Goal: Transaction & Acquisition: Purchase product/service

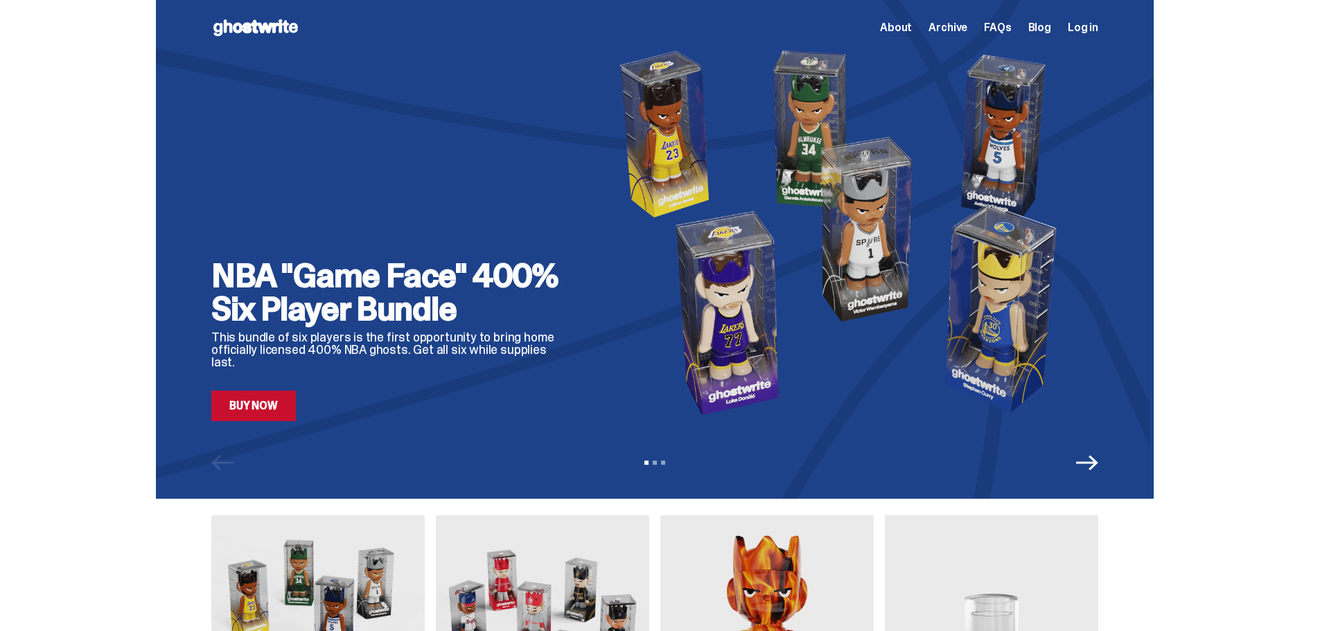
click at [256, 408] on link "Buy Now" at bounding box center [253, 406] width 85 height 30
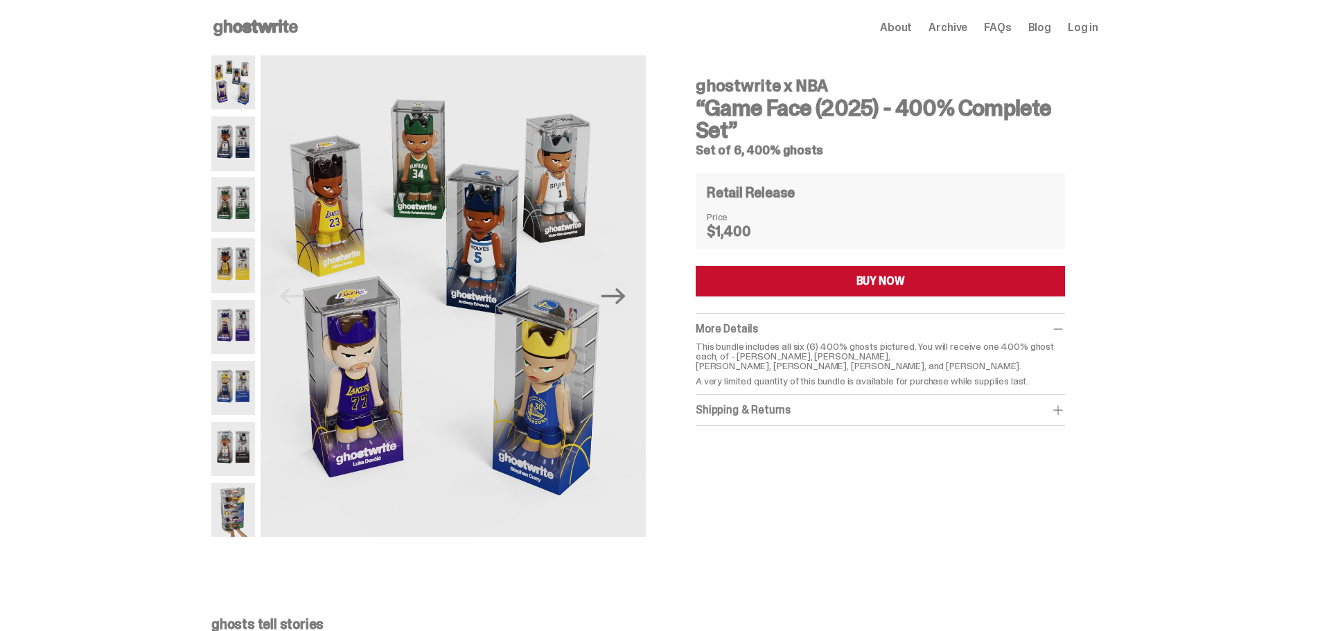
click at [717, 230] on dd "$1,400" at bounding box center [741, 232] width 69 height 14
drag, startPoint x: 717, startPoint y: 230, endPoint x: 764, endPoint y: 234, distance: 48.0
click at [764, 234] on dd "$1,400" at bounding box center [741, 232] width 69 height 14
click at [225, 144] on img at bounding box center [233, 143] width 44 height 54
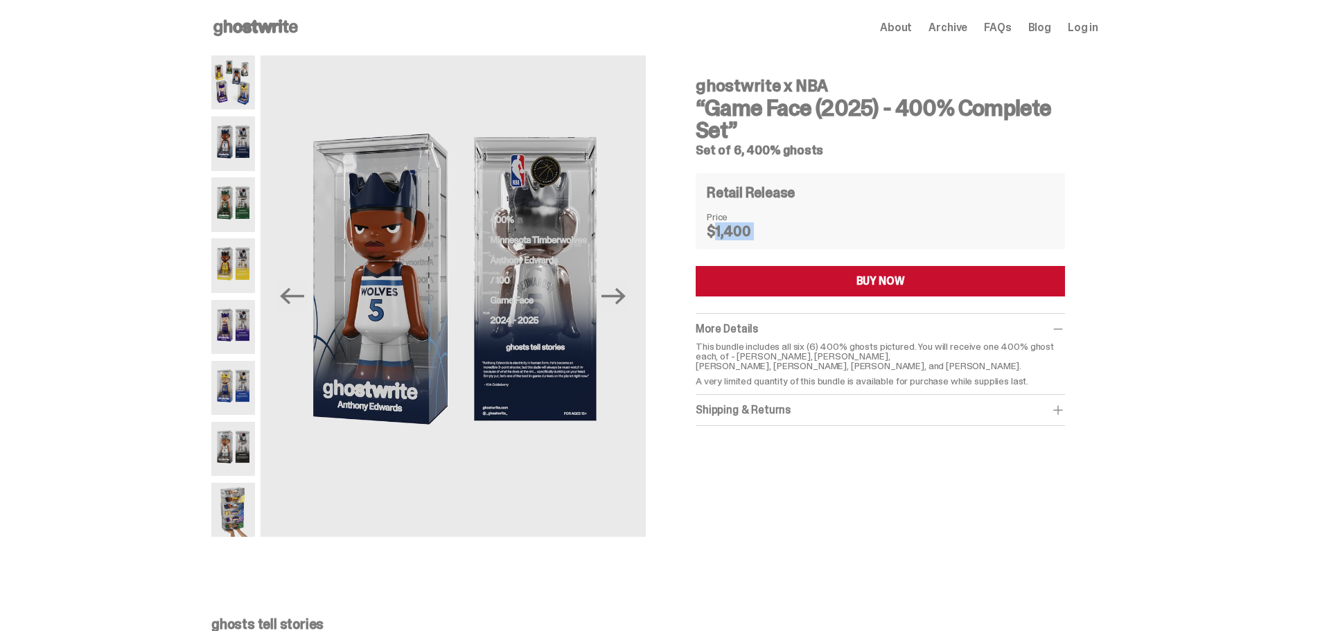
click at [242, 84] on img at bounding box center [233, 82] width 44 height 54
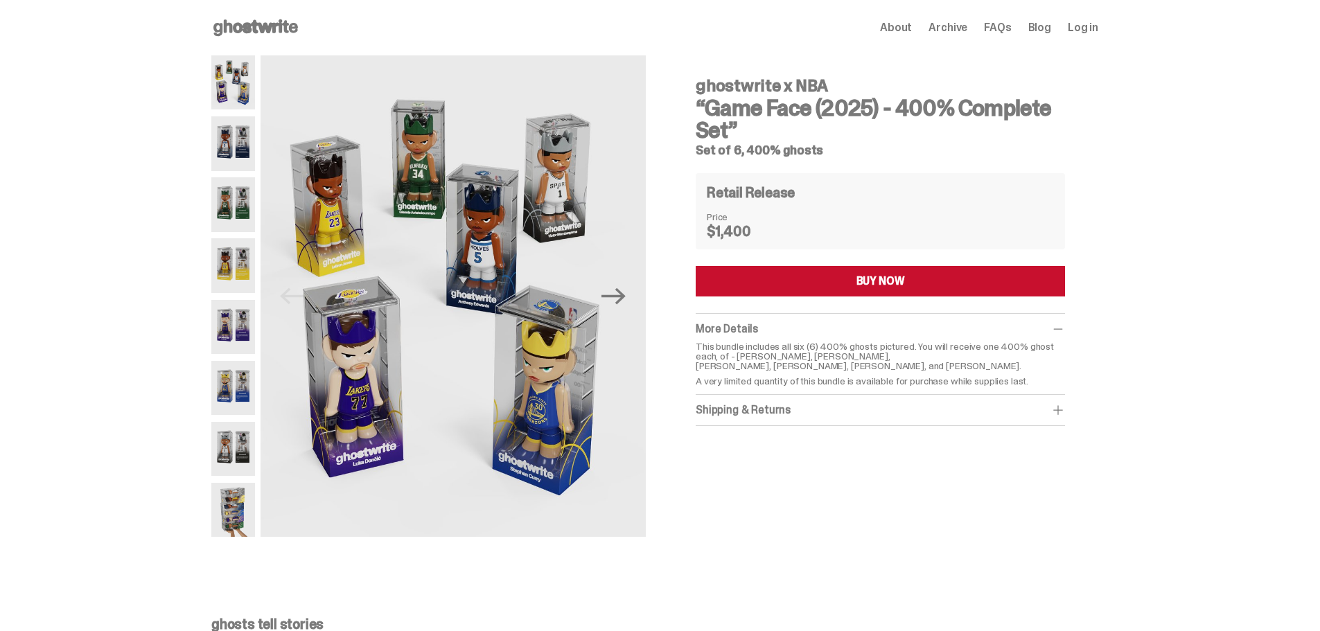
click at [767, 105] on h3 "“Game Face (2025) - 400% Complete Set”" at bounding box center [880, 119] width 369 height 44
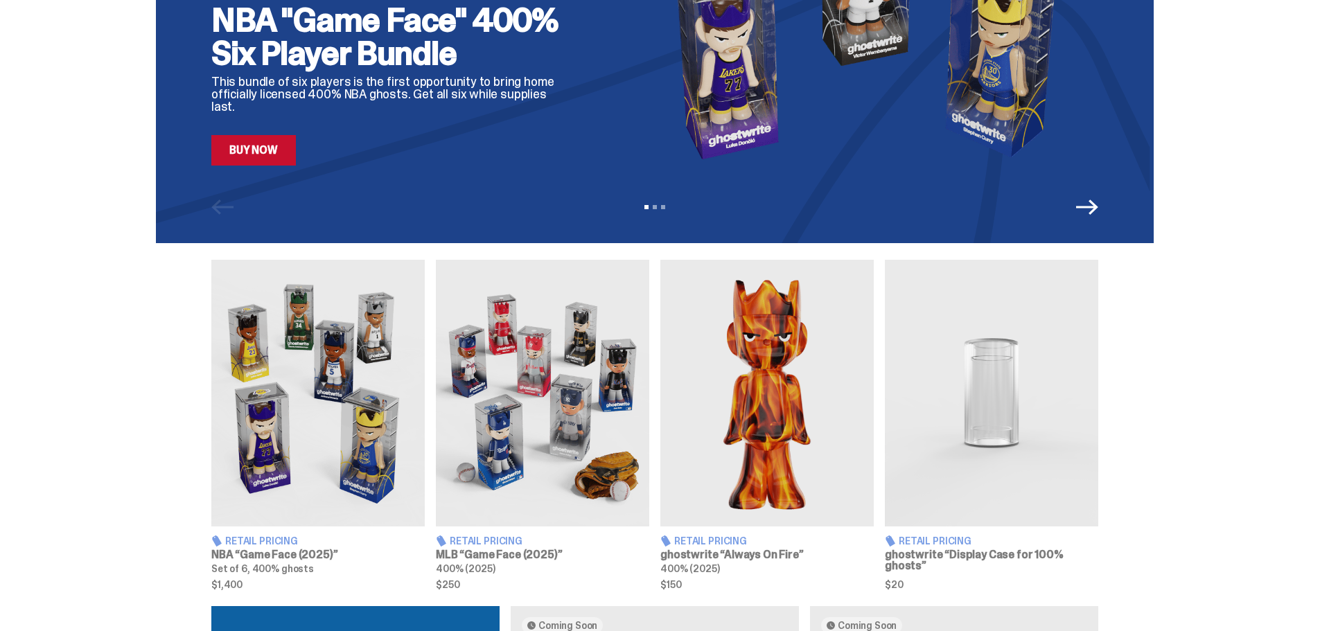
scroll to position [277, 0]
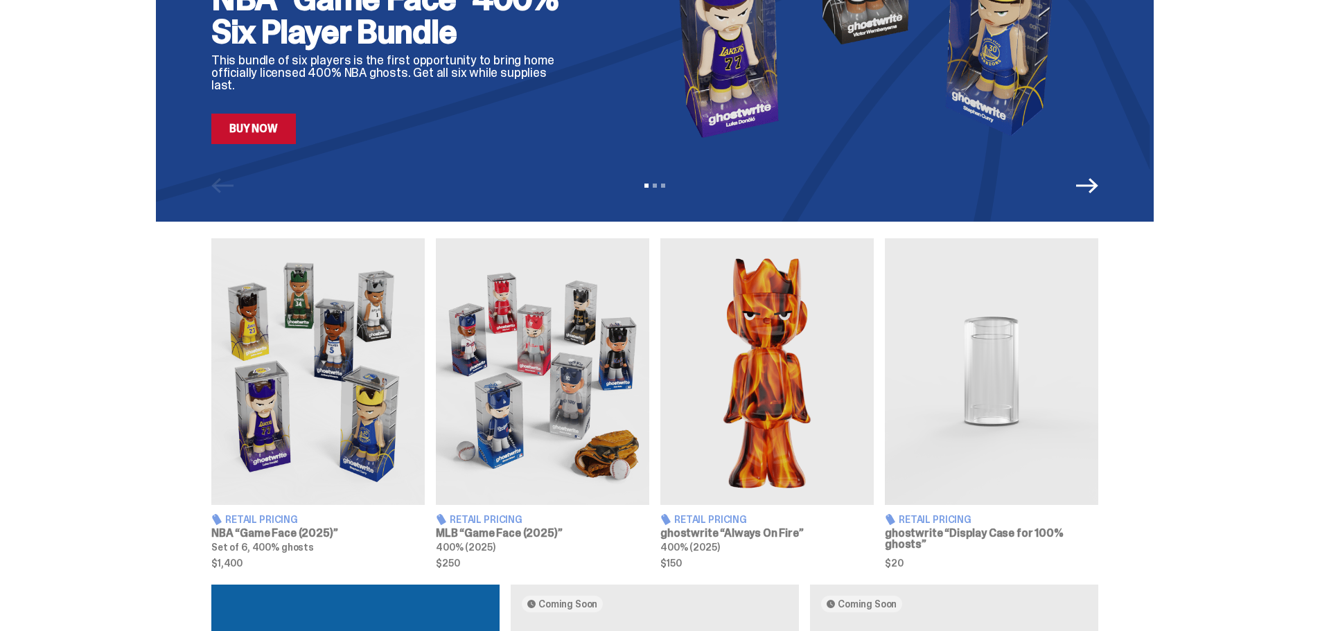
click at [558, 418] on img at bounding box center [542, 371] width 213 height 267
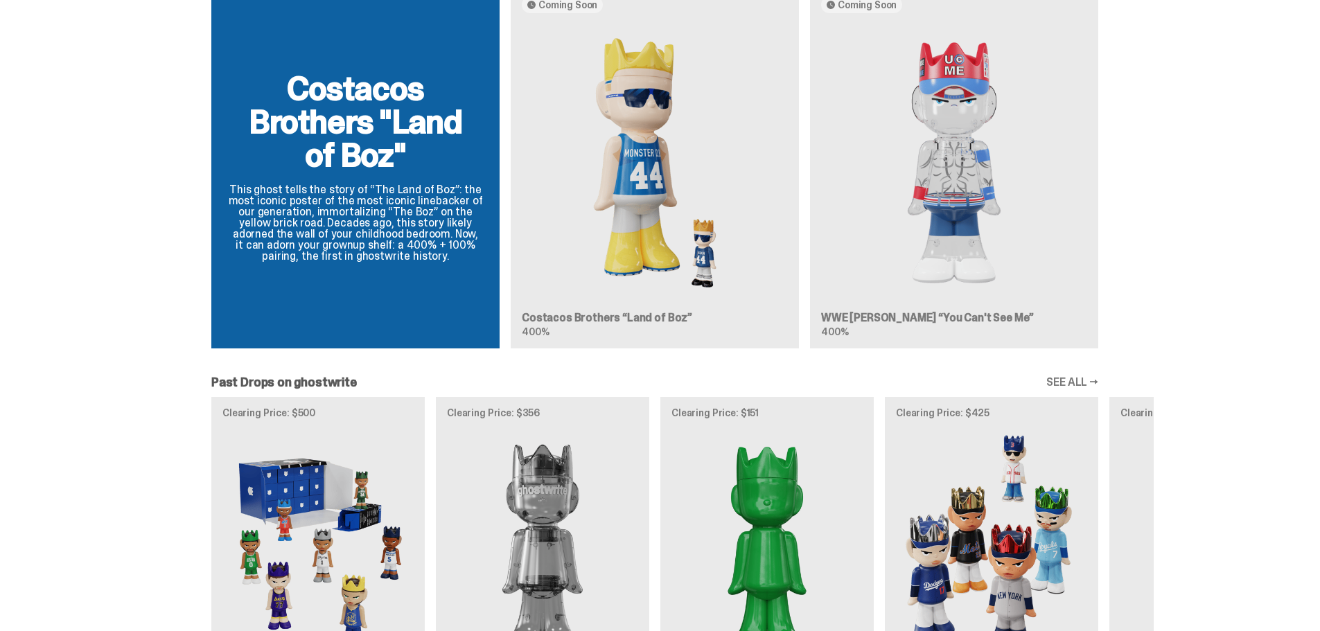
scroll to position [860, 0]
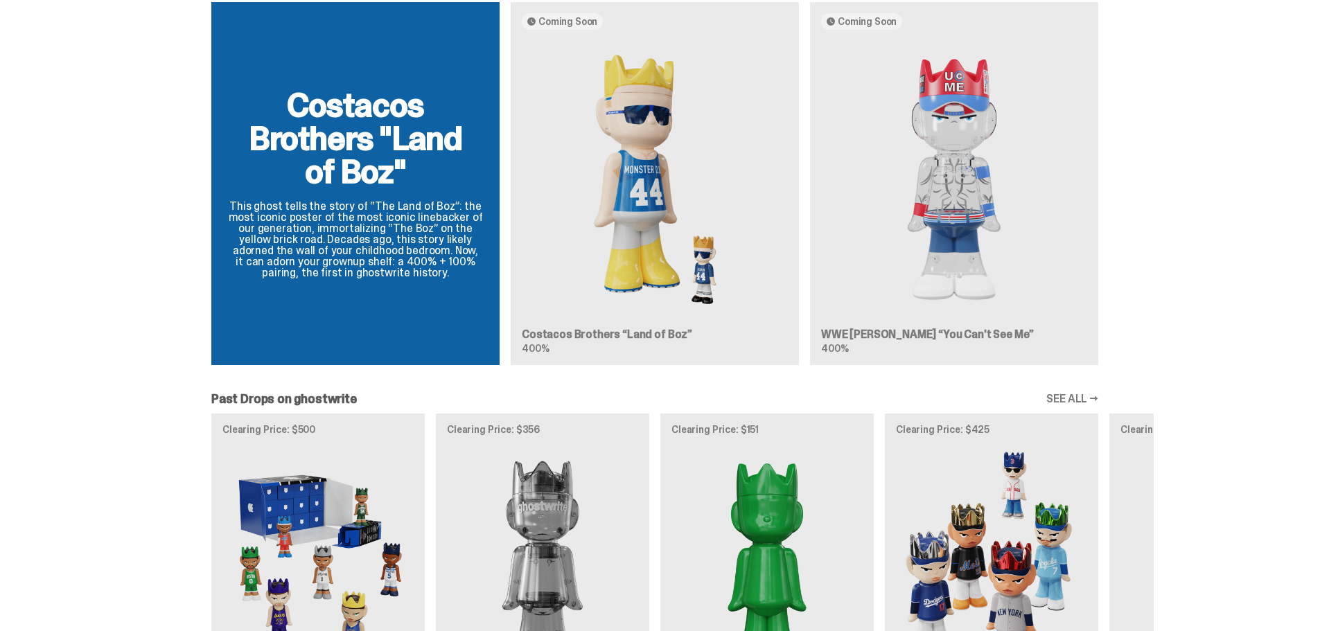
click at [1076, 395] on link "SEE ALL →" at bounding box center [1073, 399] width 52 height 11
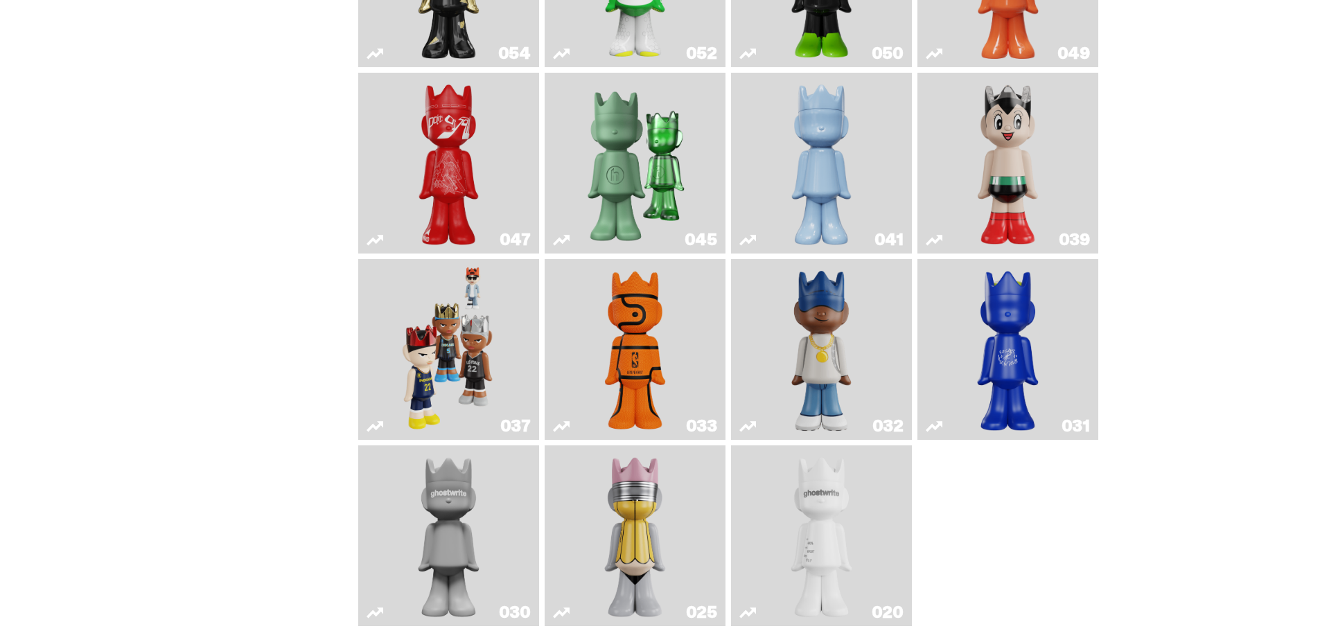
scroll to position [485, 0]
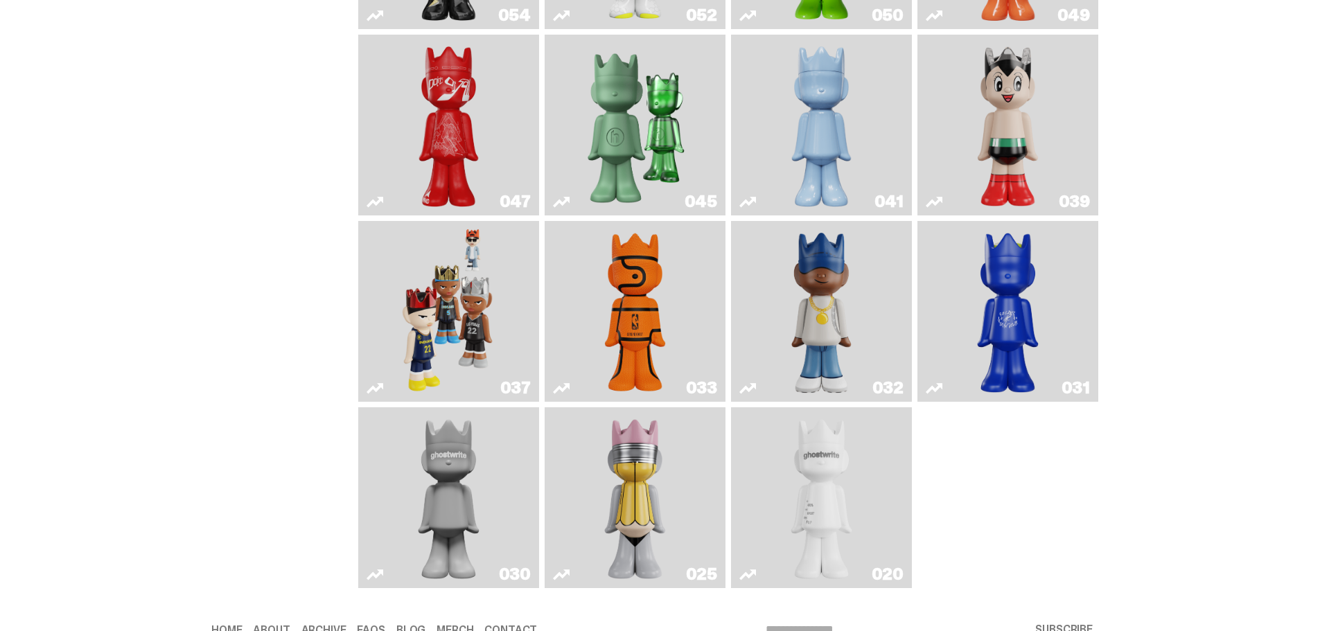
click at [471, 315] on img "Game Face (2024)" at bounding box center [449, 312] width 96 height 170
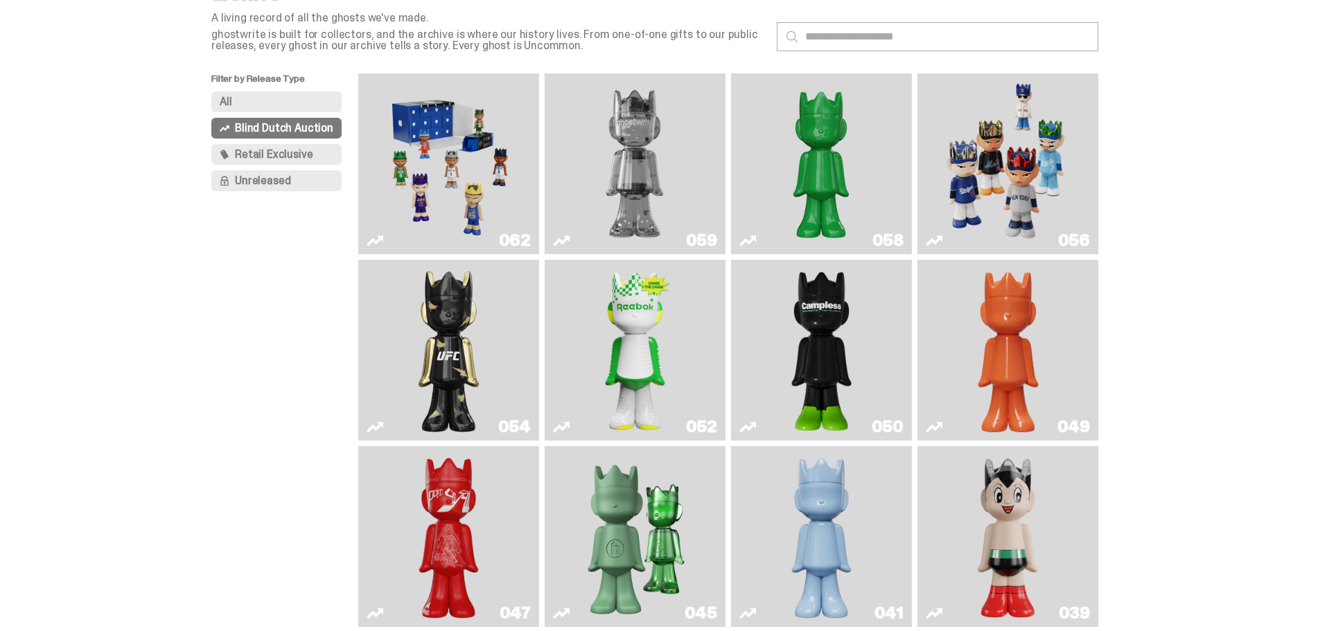
scroll to position [69, 0]
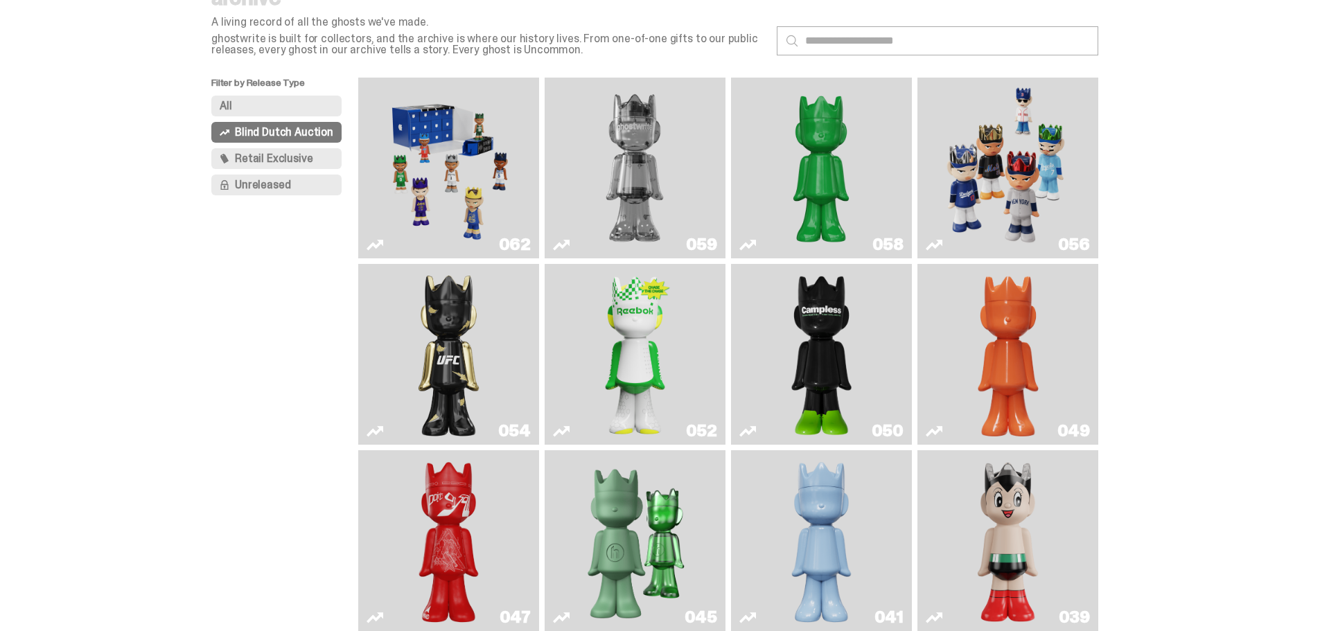
click at [1010, 177] on img "Game Face (2025)" at bounding box center [1008, 168] width 136 height 170
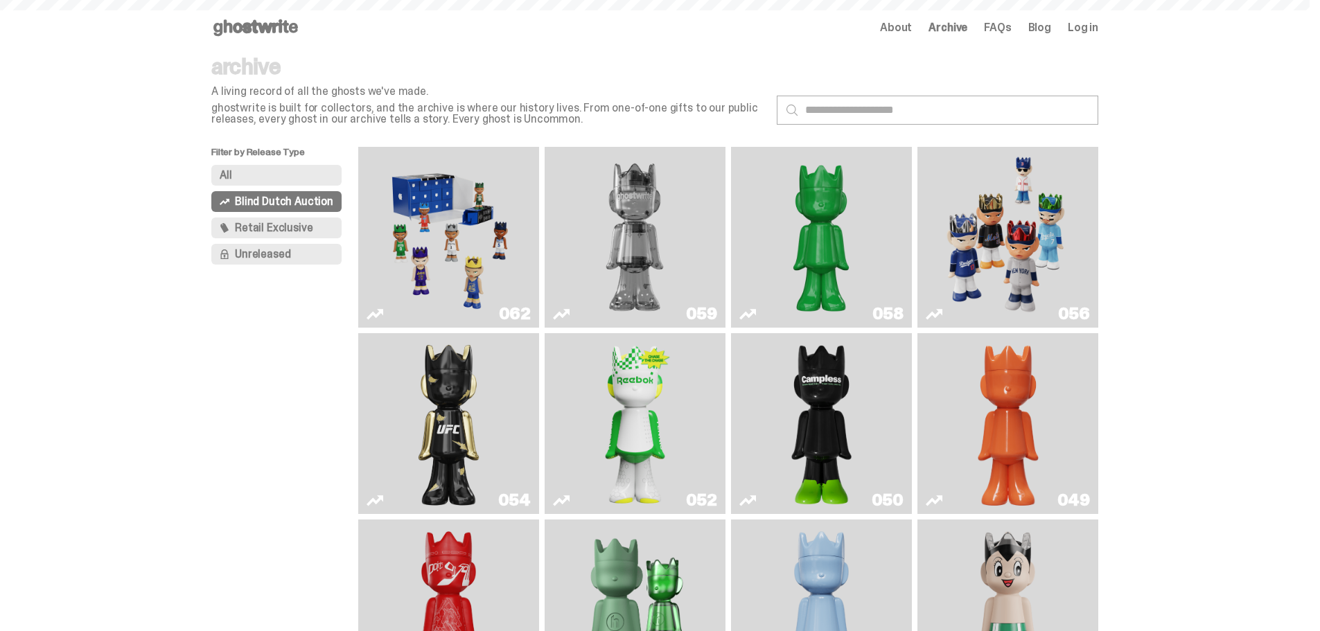
scroll to position [69, 0]
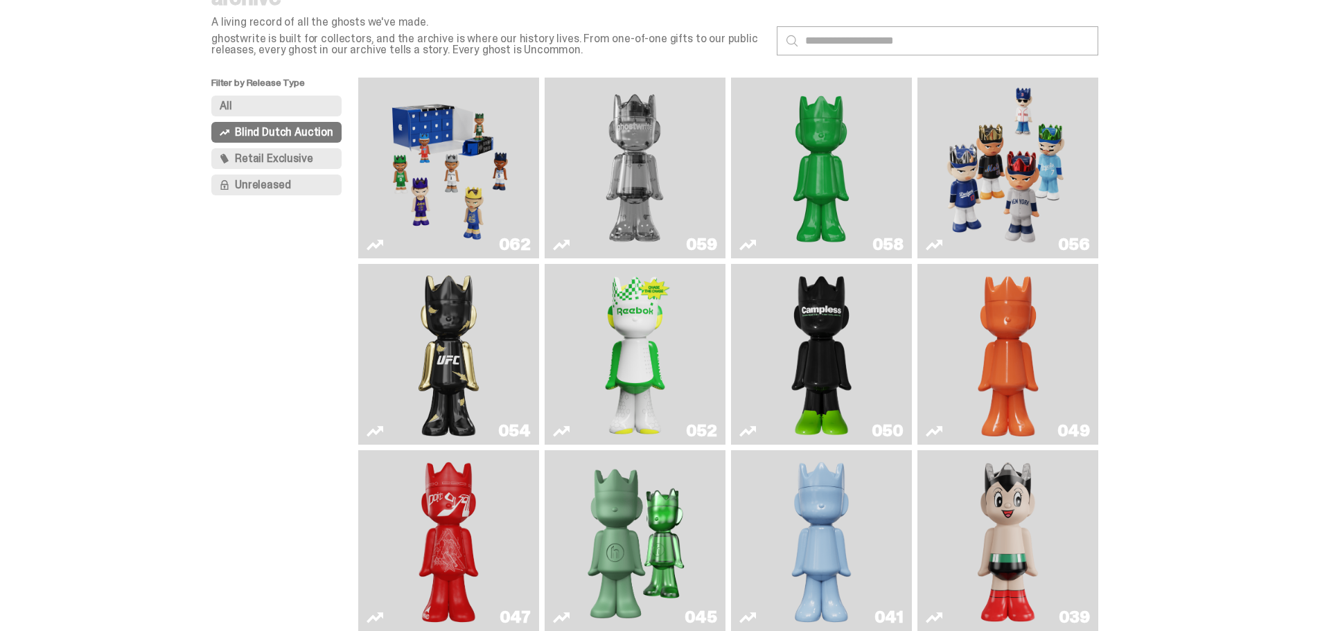
click at [298, 155] on span "Retail Exclusive" at bounding box center [274, 158] width 78 height 11
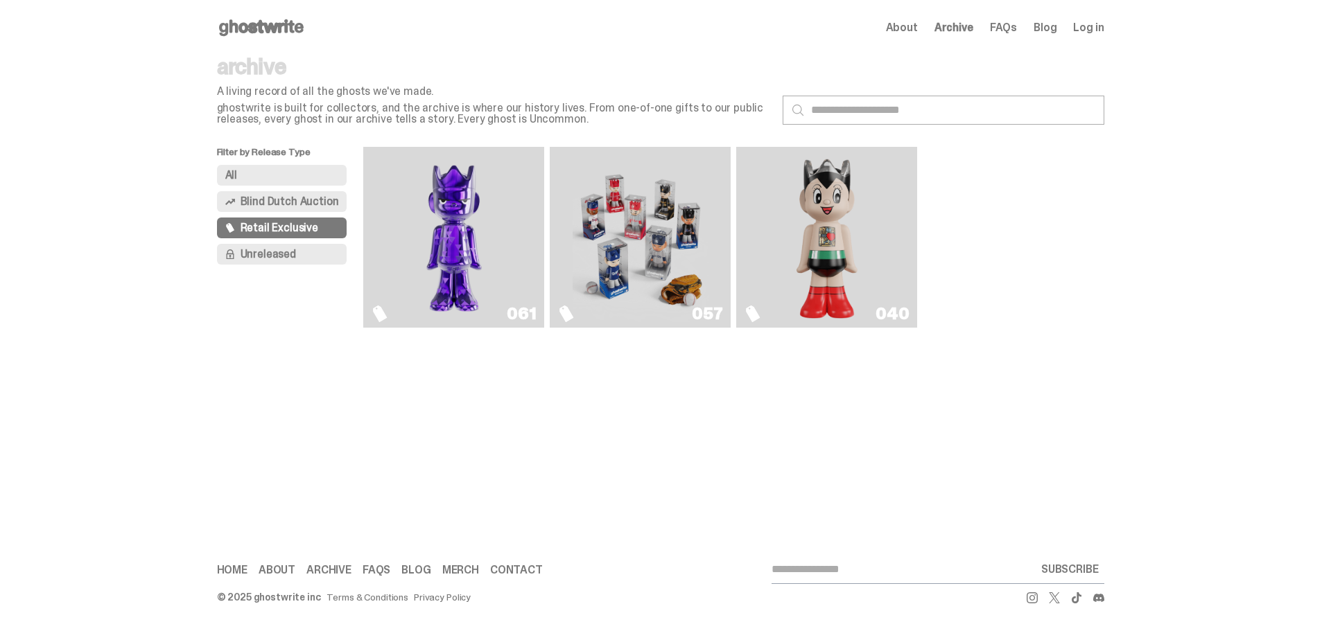
click at [658, 213] on img "Game Face (2025)" at bounding box center [640, 237] width 136 height 170
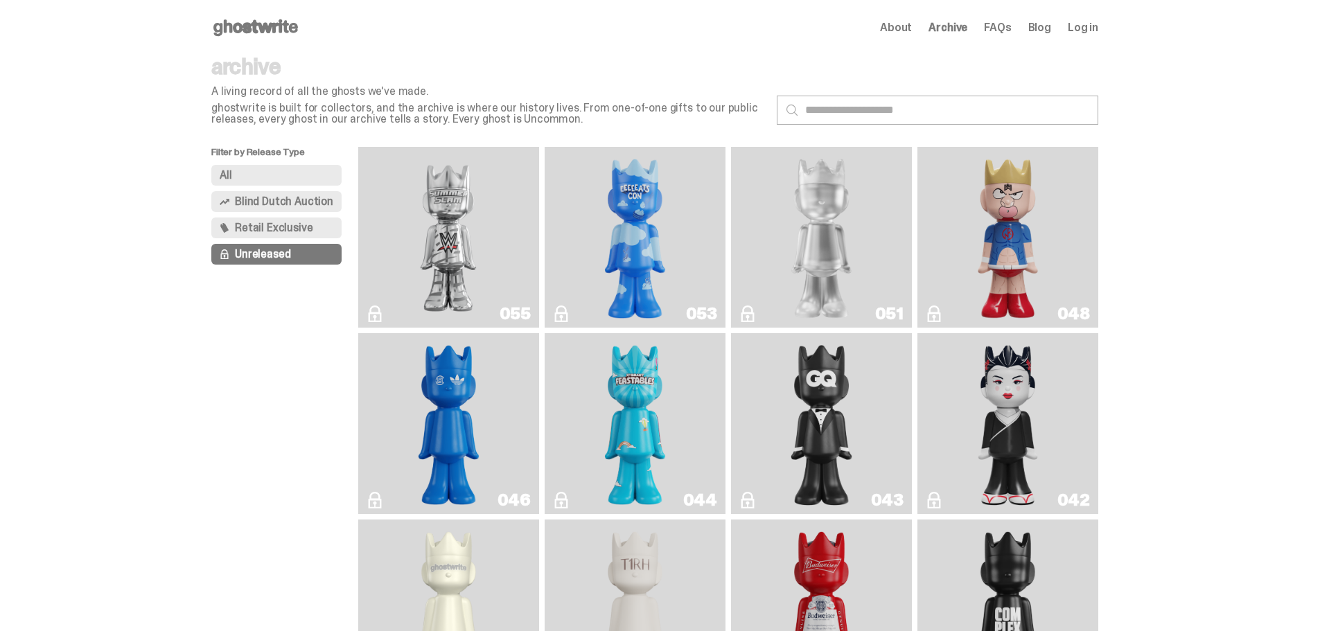
click at [243, 182] on button "All" at bounding box center [276, 175] width 130 height 21
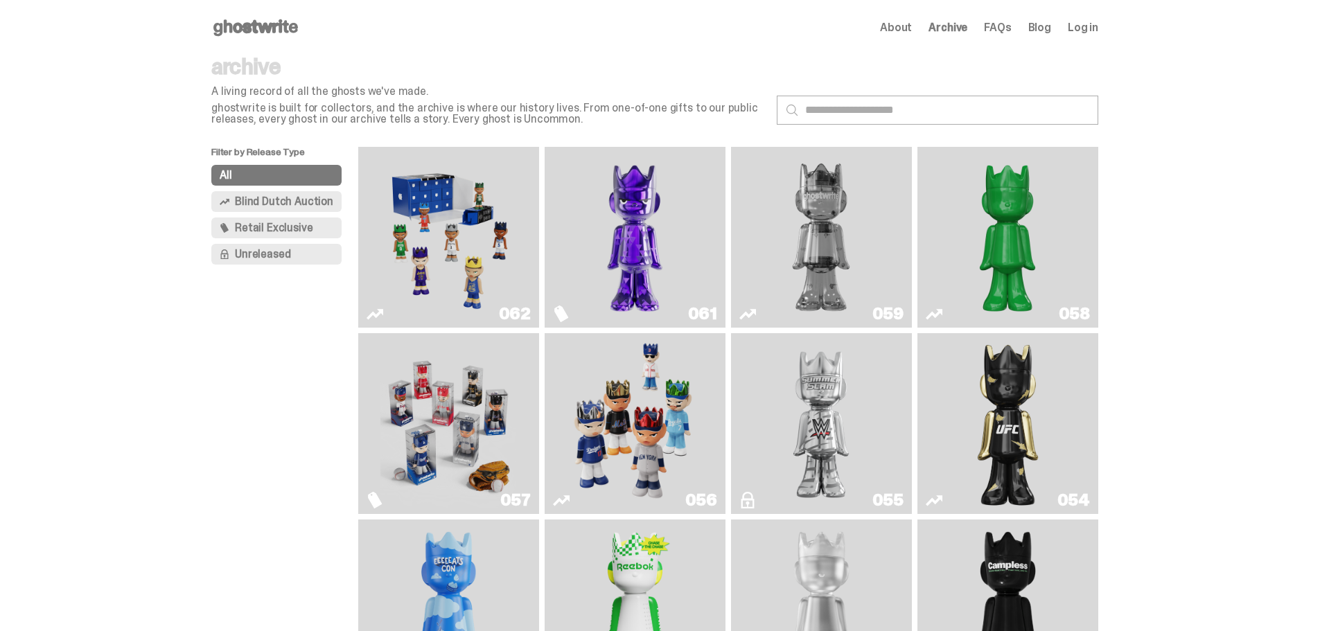
click at [455, 244] on img "Game Face (2025)" at bounding box center [448, 237] width 136 height 170
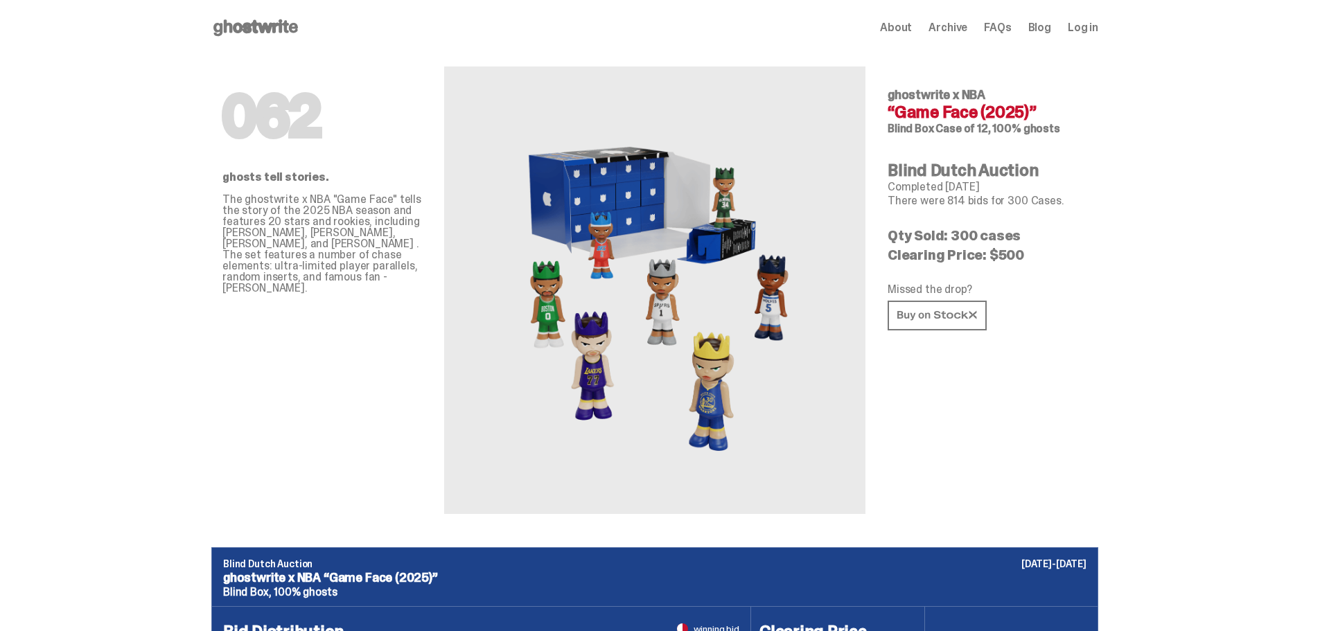
click at [249, 22] on icon at bounding box center [255, 28] width 89 height 22
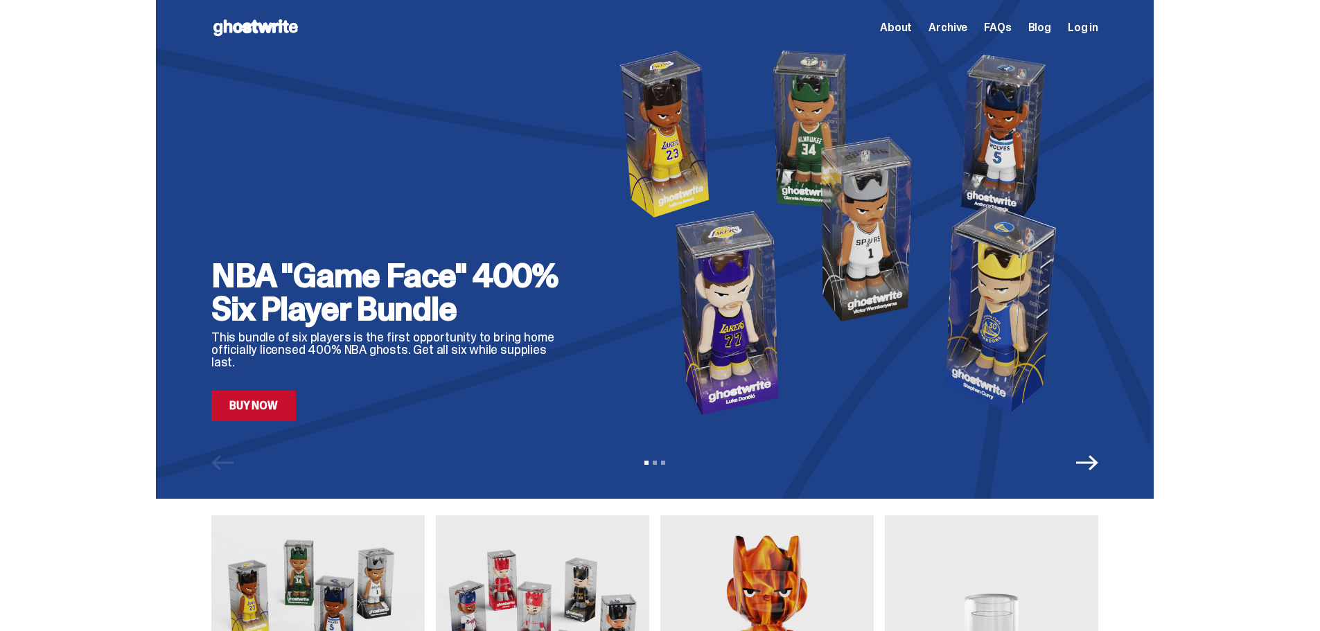
click at [1099, 470] on icon "Next" at bounding box center [1087, 463] width 22 height 22
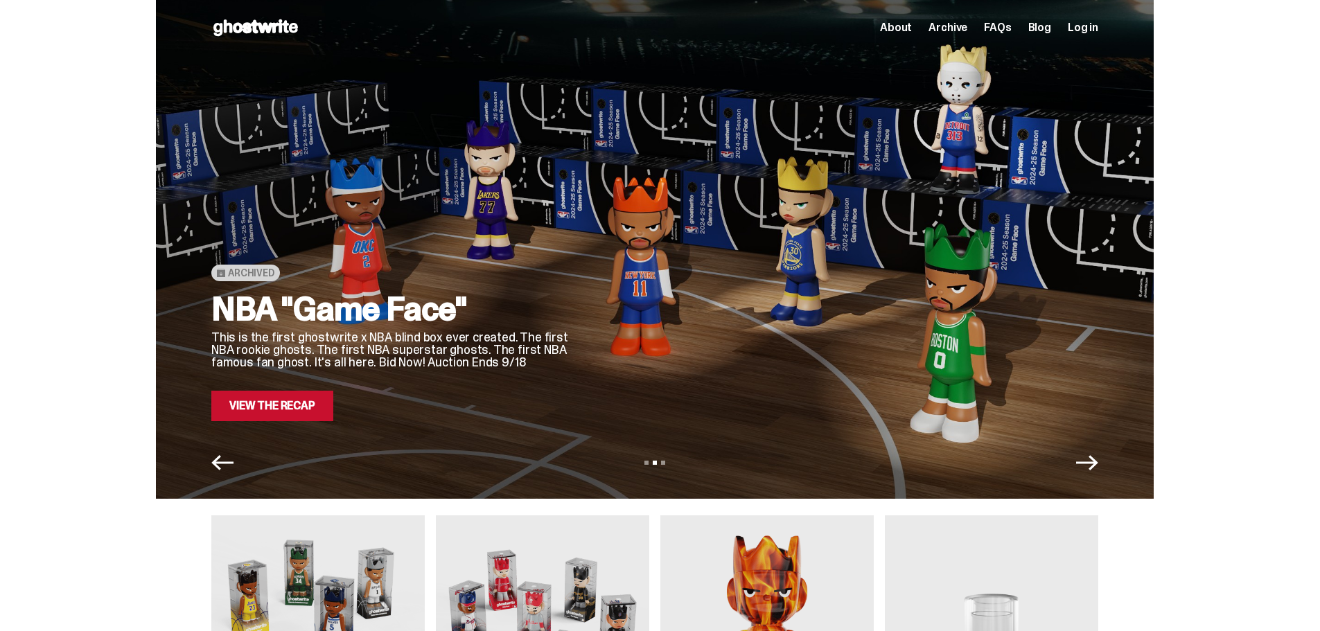
click at [1096, 466] on icon "Next" at bounding box center [1087, 463] width 22 height 22
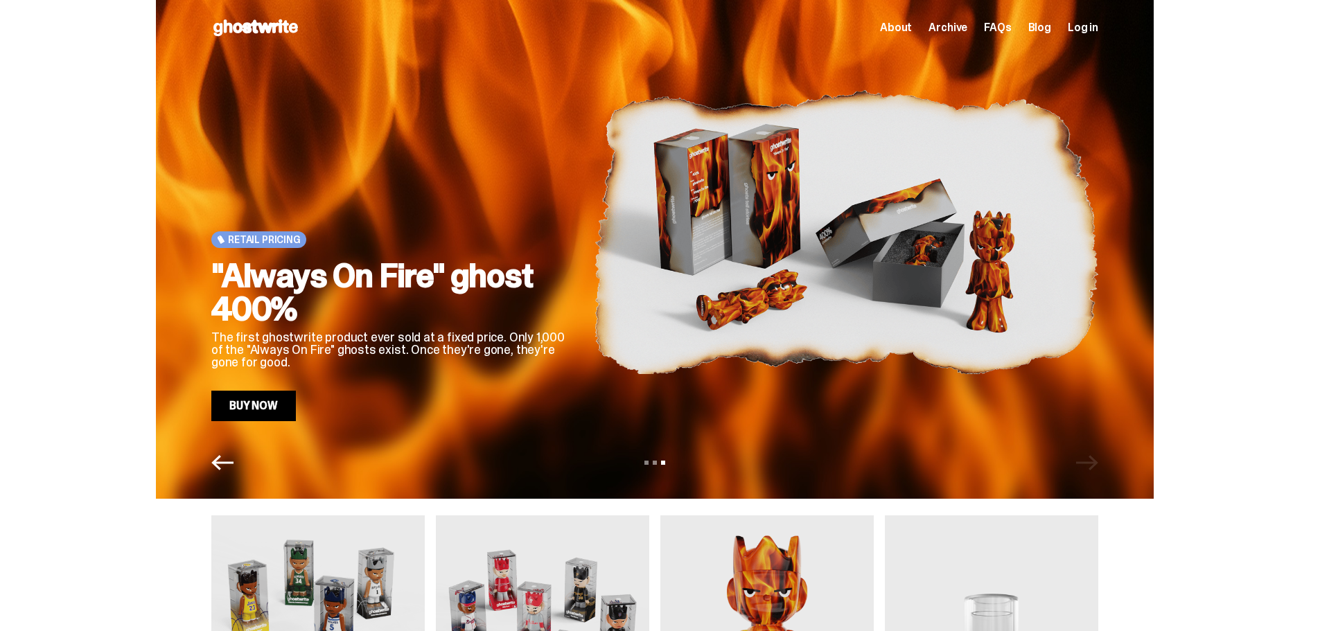
scroll to position [69, 0]
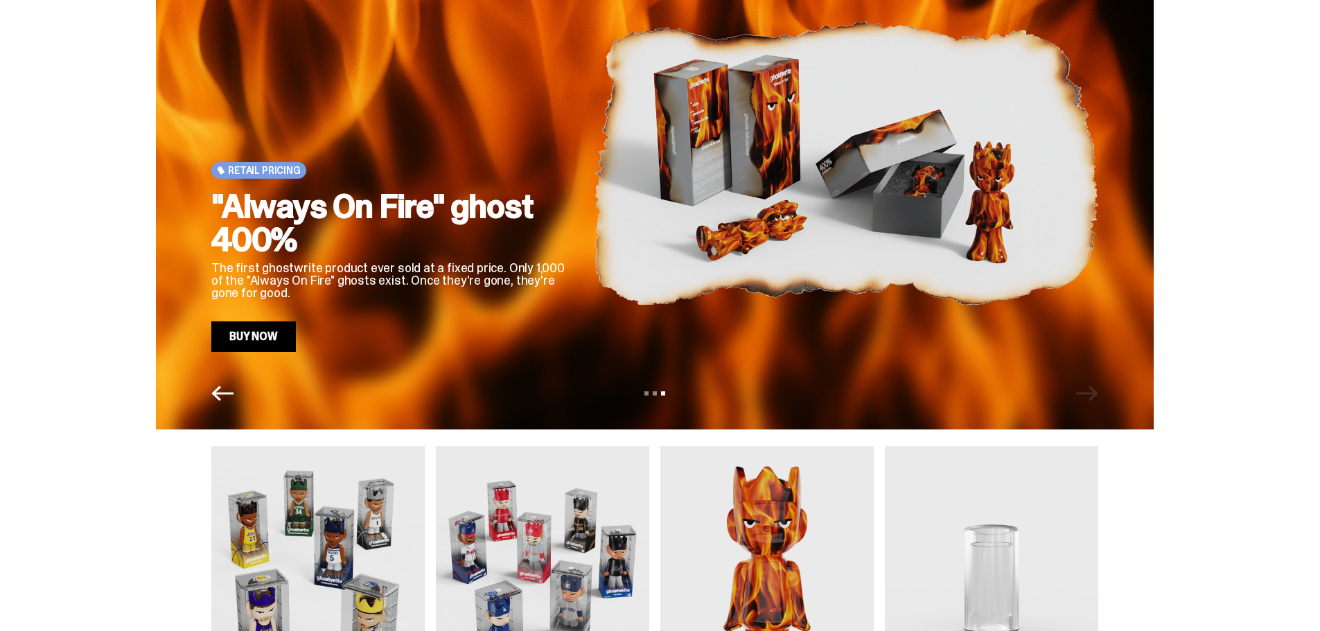
click at [225, 401] on icon "Previous" at bounding box center [222, 394] width 22 height 22
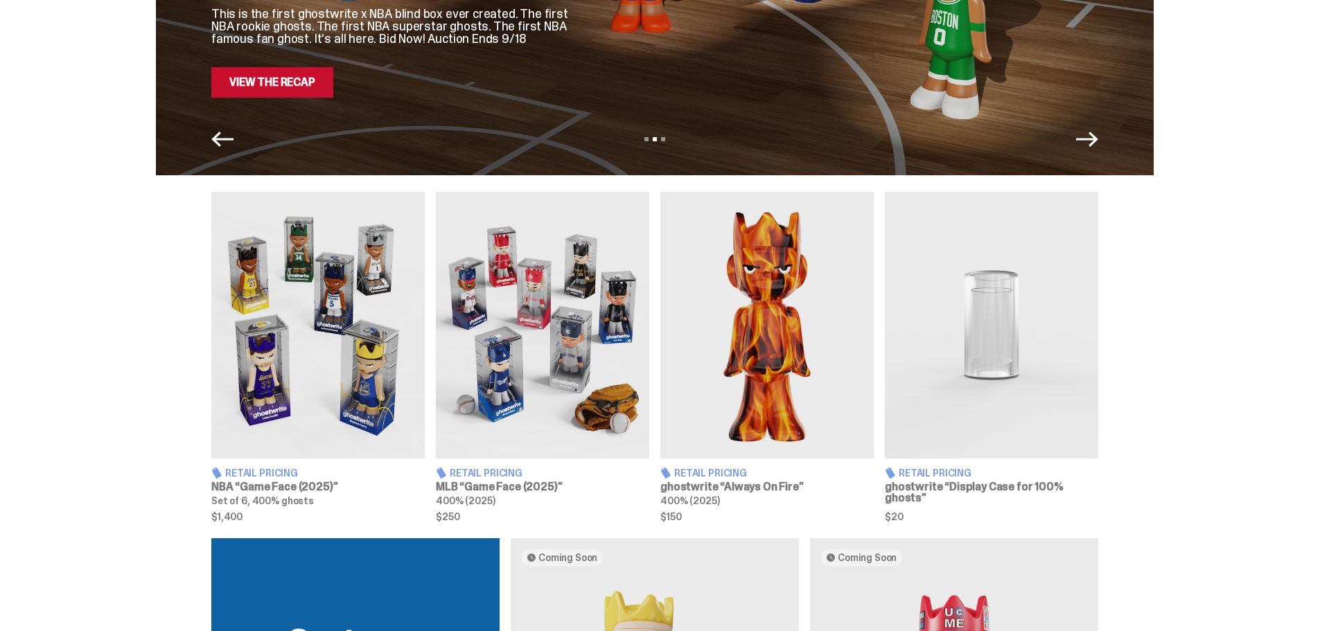
scroll to position [347, 0]
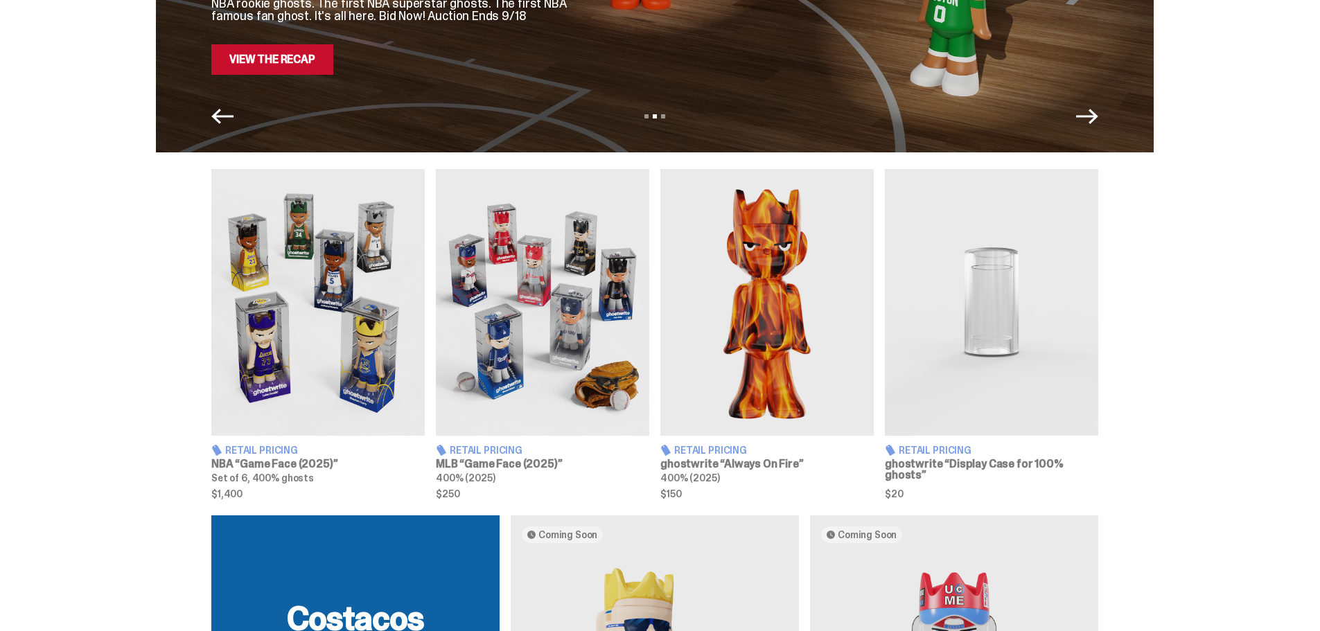
click at [986, 340] on img at bounding box center [991, 302] width 213 height 267
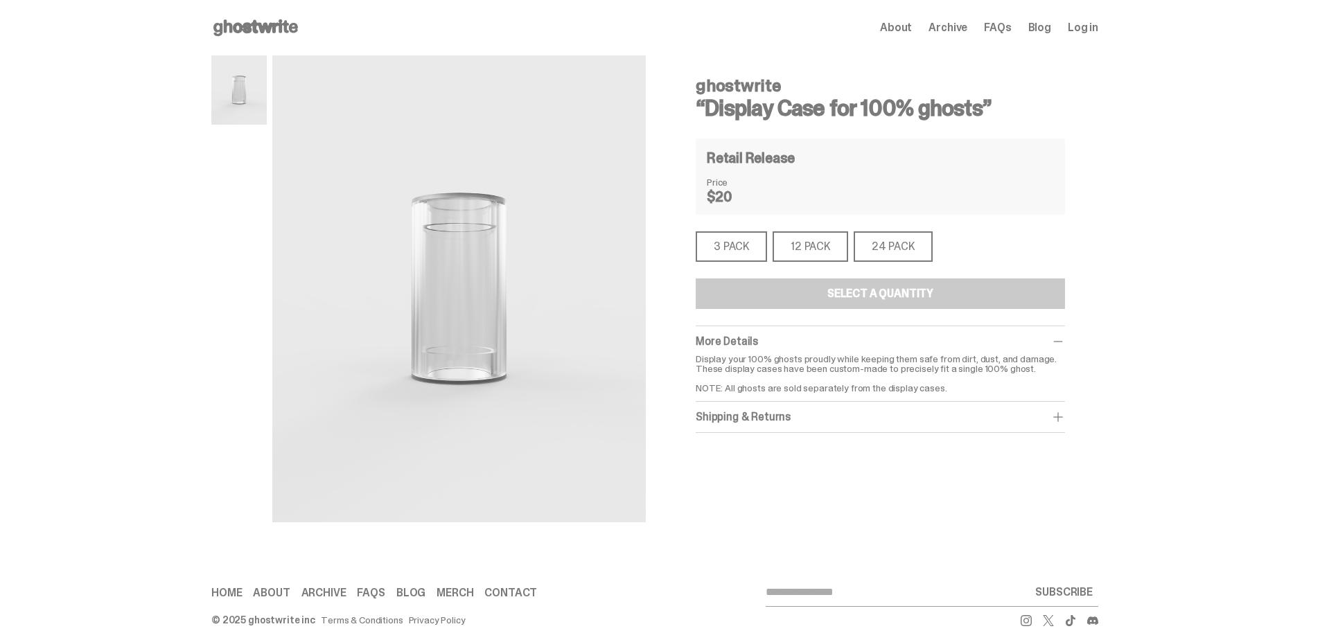
click at [720, 240] on div "3 PACK" at bounding box center [731, 246] width 71 height 30
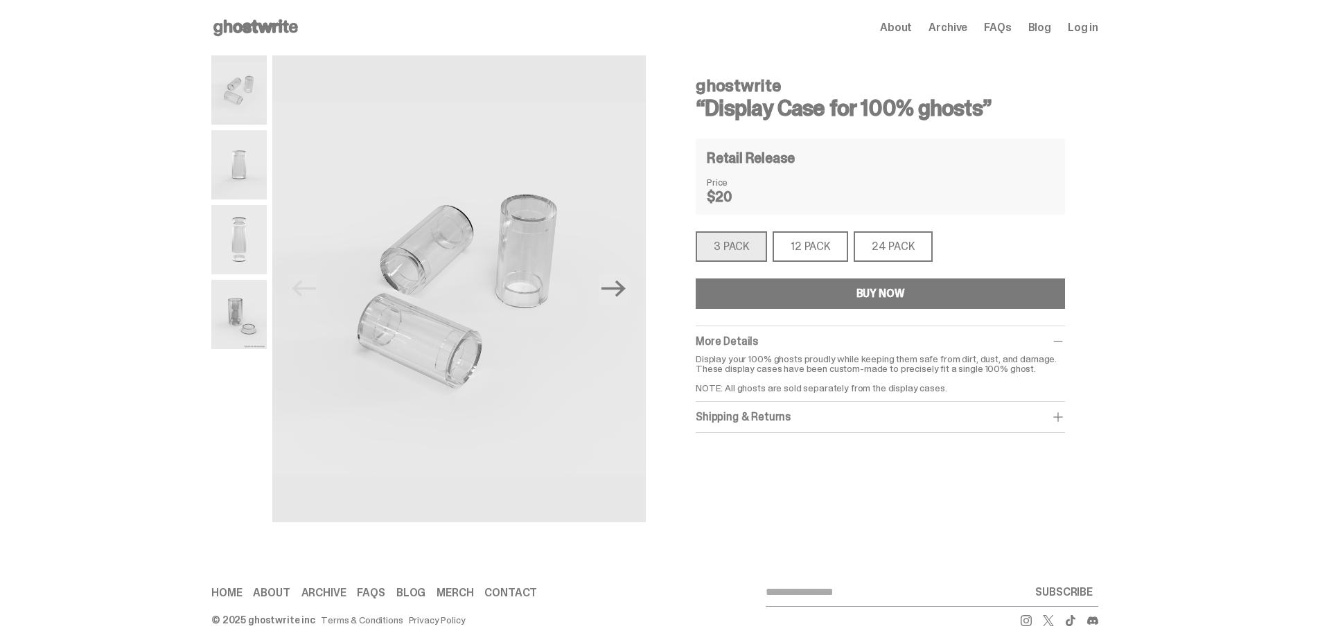
click at [802, 256] on div "12 PACK" at bounding box center [811, 246] width 76 height 30
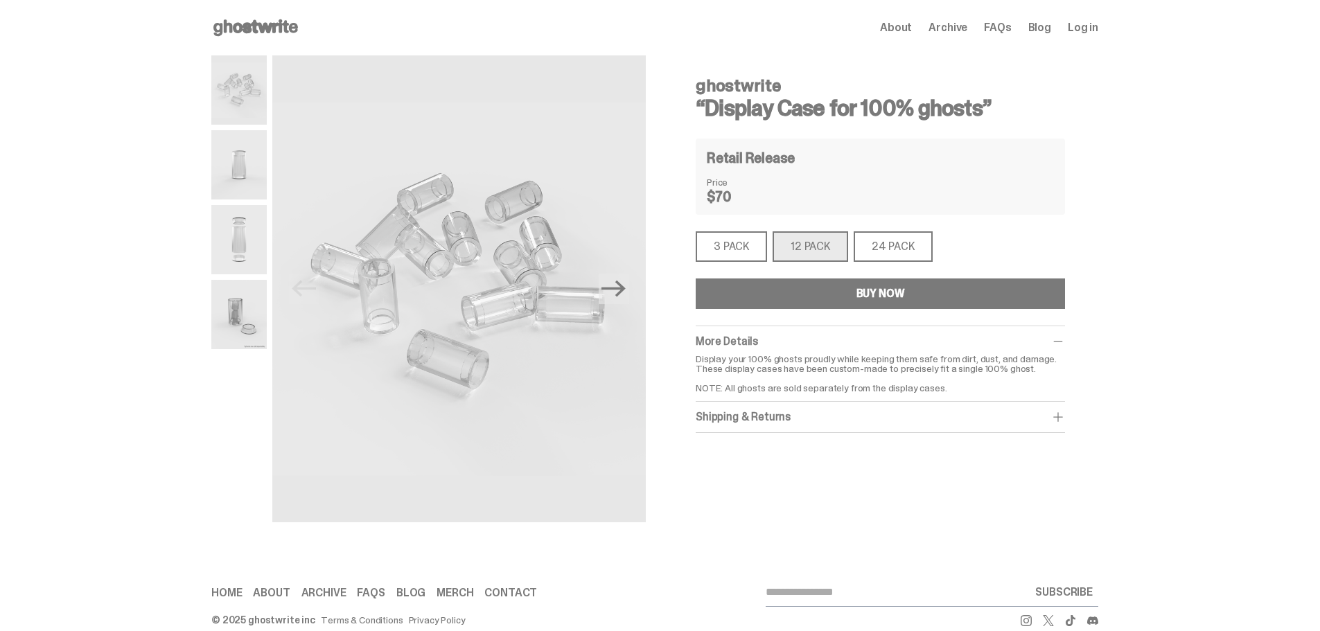
click at [729, 247] on div "3 PACK" at bounding box center [731, 246] width 71 height 30
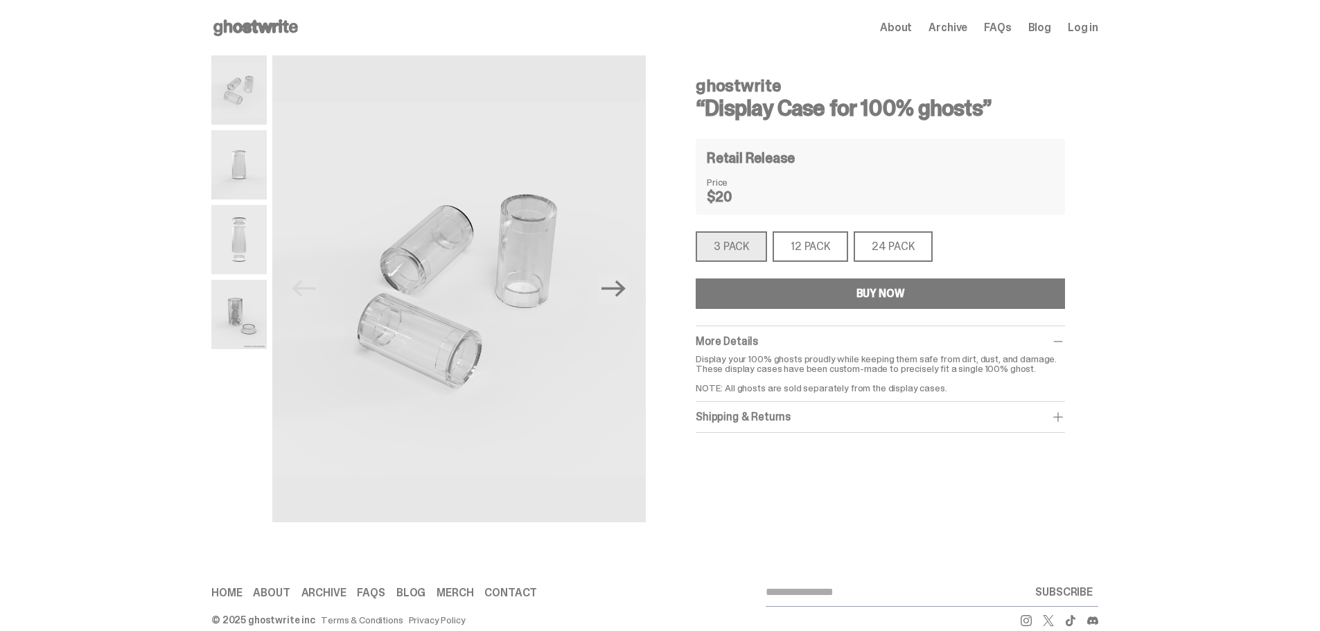
click at [239, 175] on img at bounding box center [238, 164] width 55 height 69
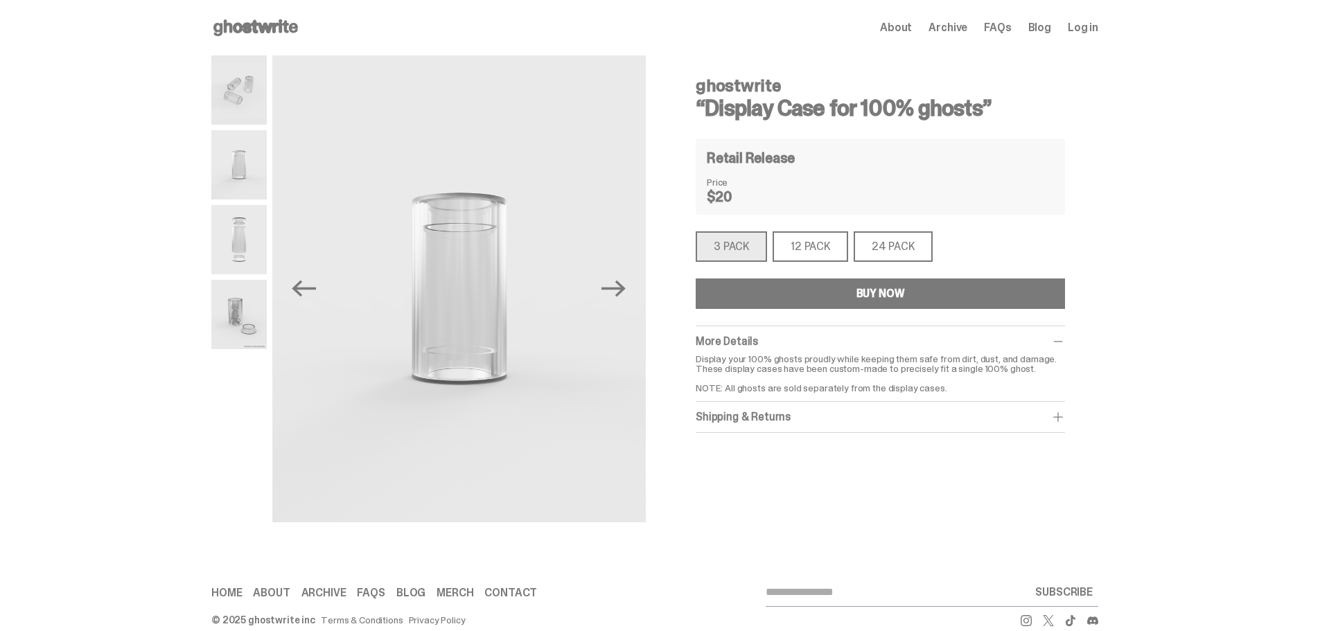
click at [245, 231] on img at bounding box center [238, 239] width 55 height 69
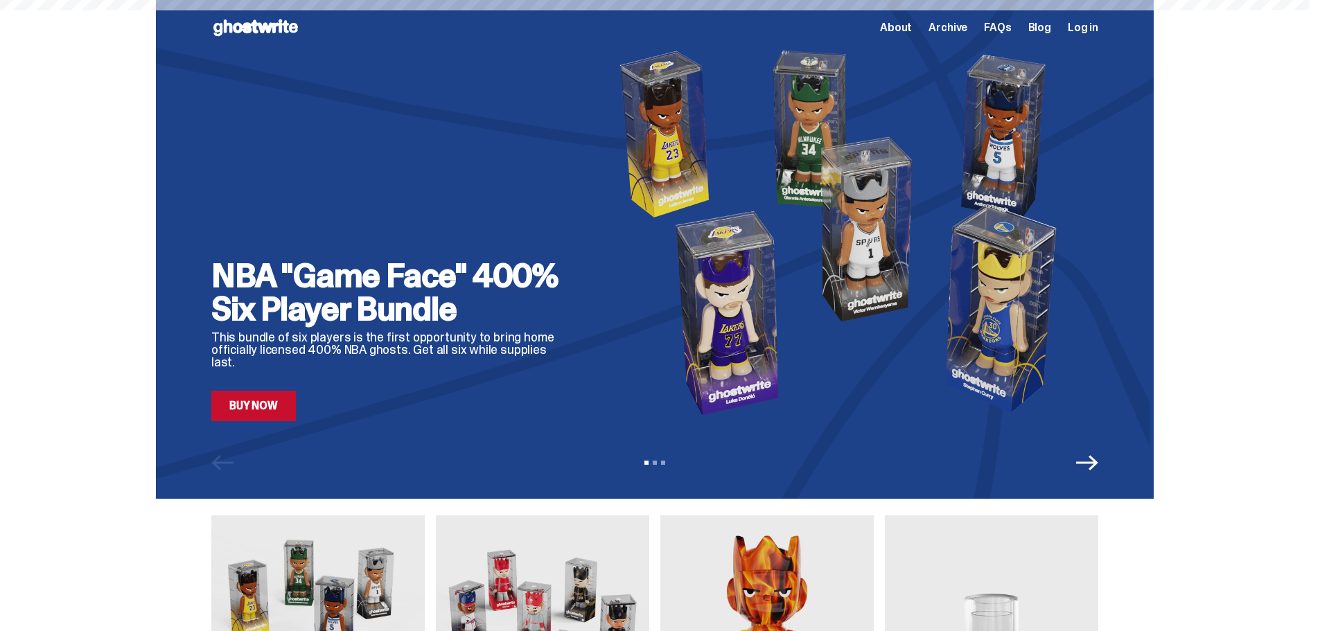
scroll to position [347, 0]
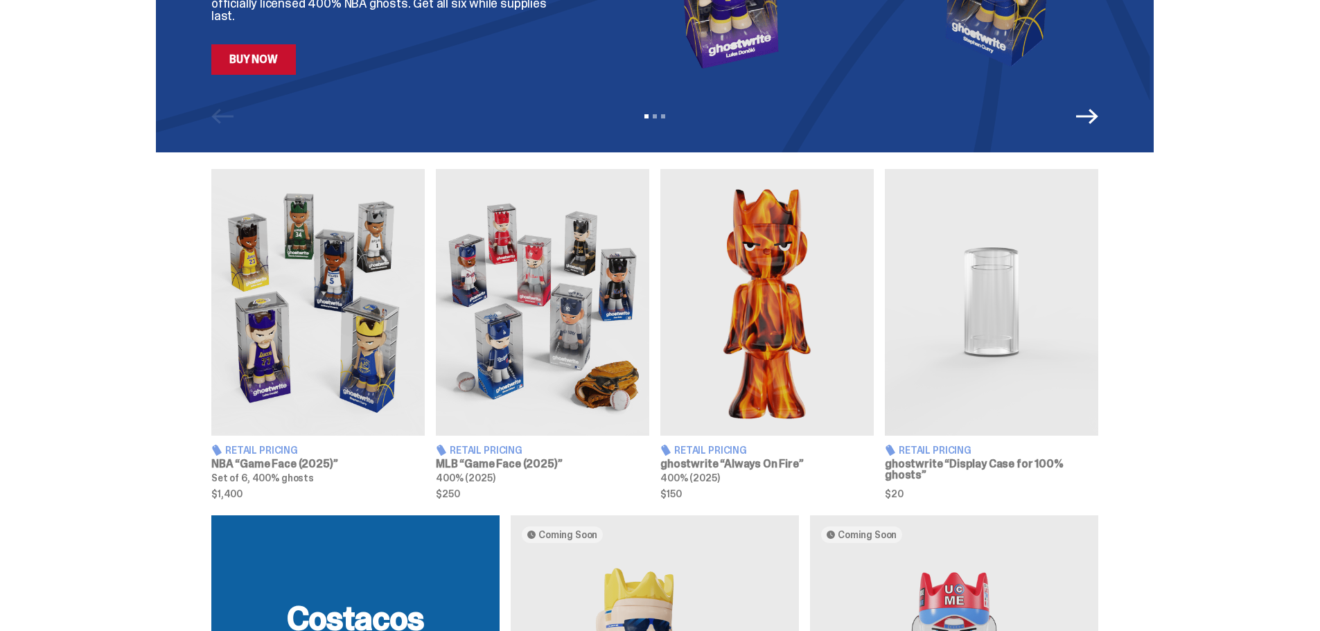
click at [312, 240] on img at bounding box center [317, 302] width 213 height 267
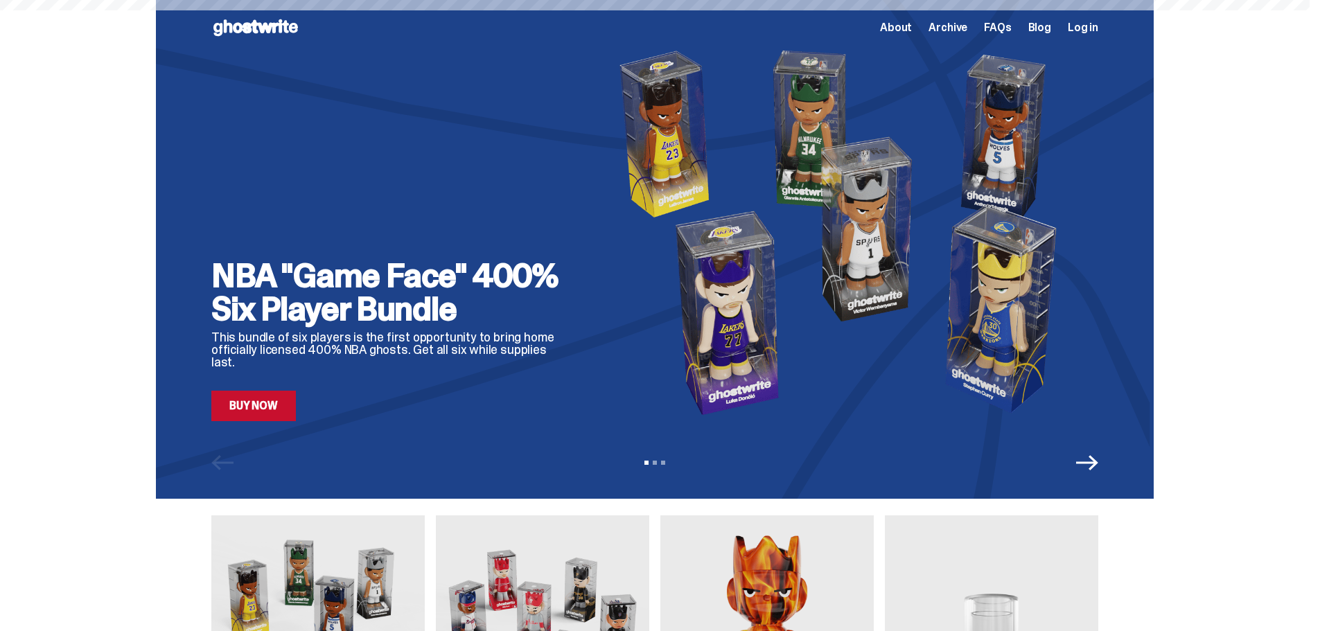
scroll to position [347, 0]
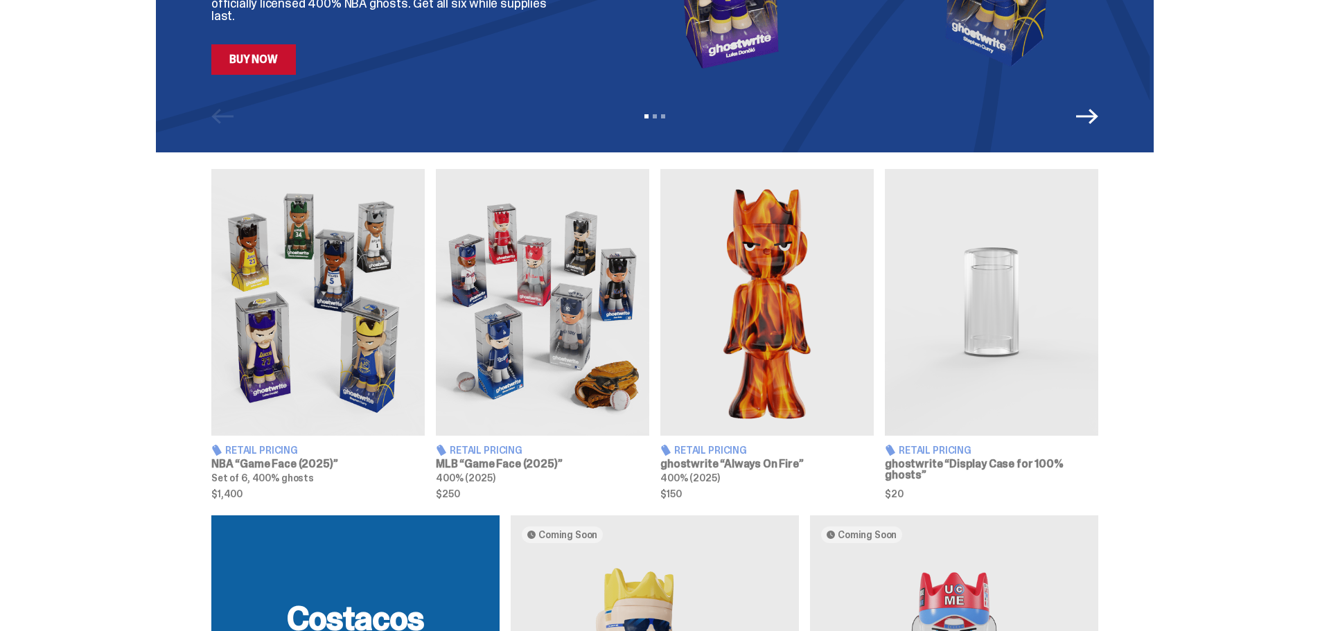
click at [1029, 331] on img at bounding box center [991, 302] width 213 height 267
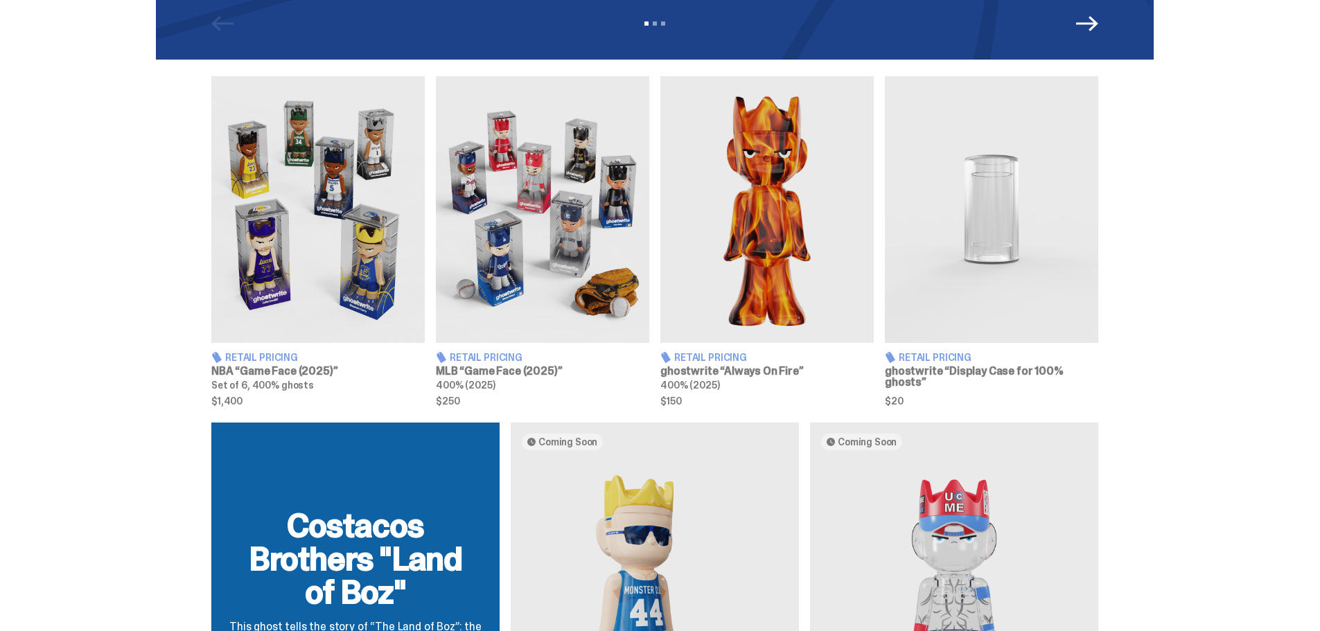
scroll to position [306, 0]
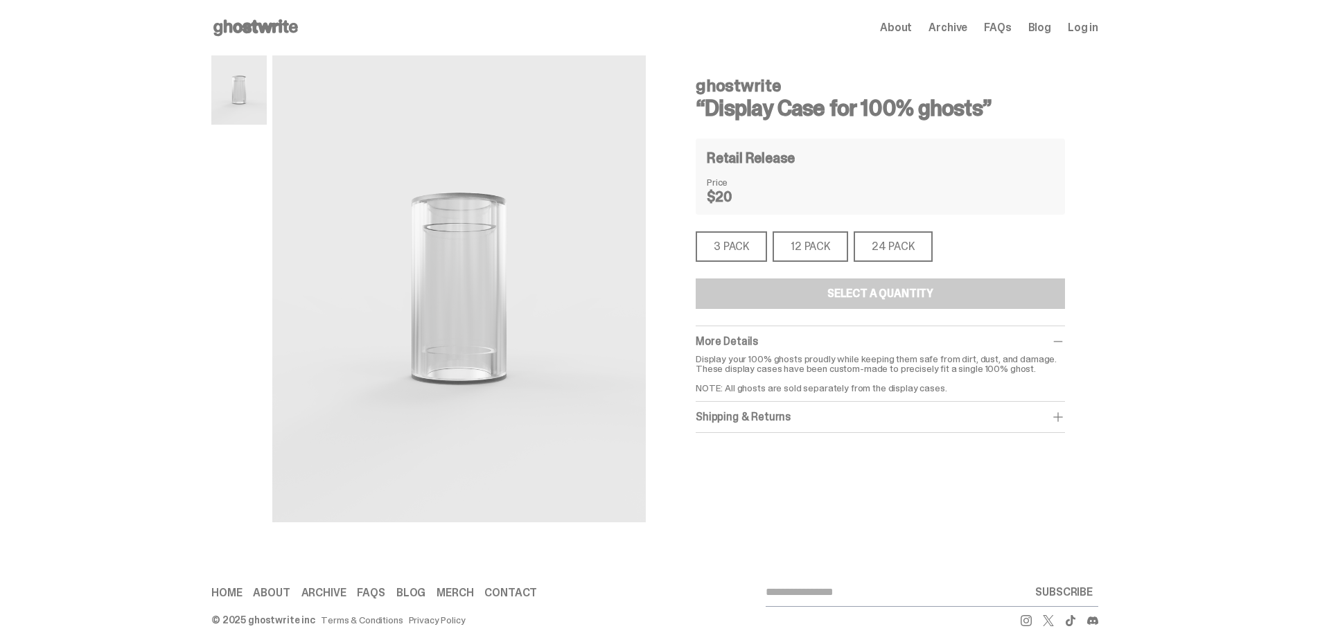
click at [749, 252] on div "3 PACK" at bounding box center [731, 246] width 71 height 30
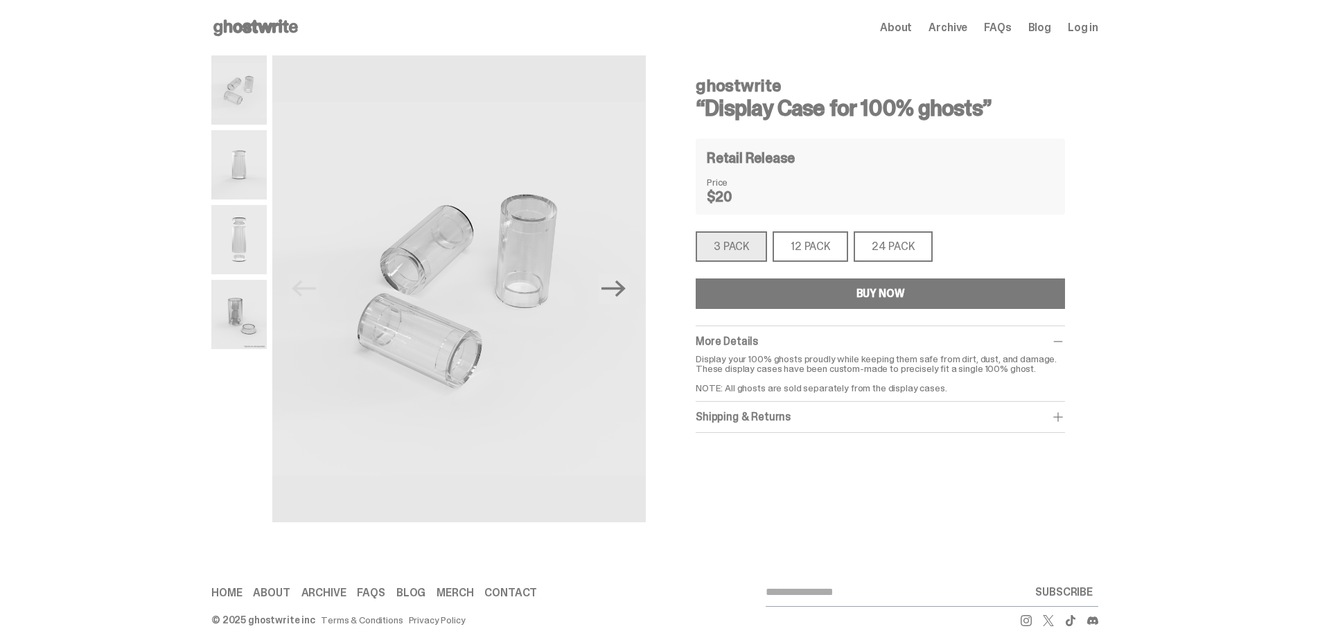
click at [813, 247] on div "12 PACK" at bounding box center [811, 246] width 76 height 30
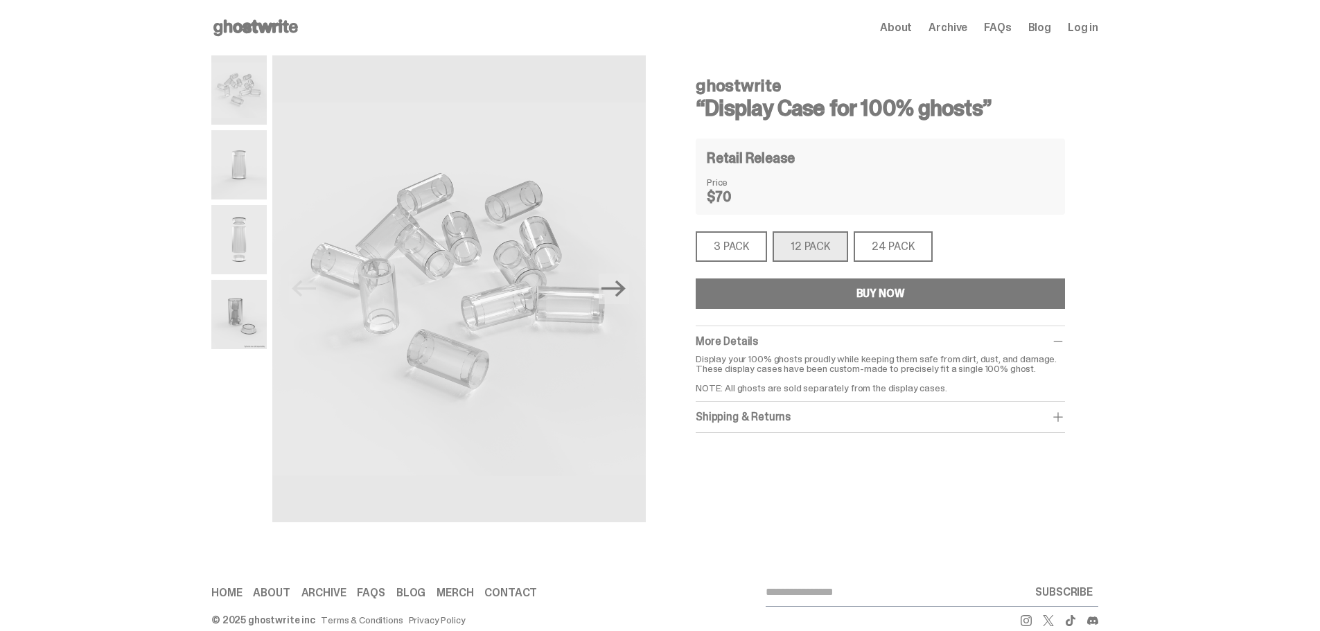
click at [780, 304] on button "BUY NOW" at bounding box center [880, 294] width 369 height 30
